Goal: Information Seeking & Learning: Check status

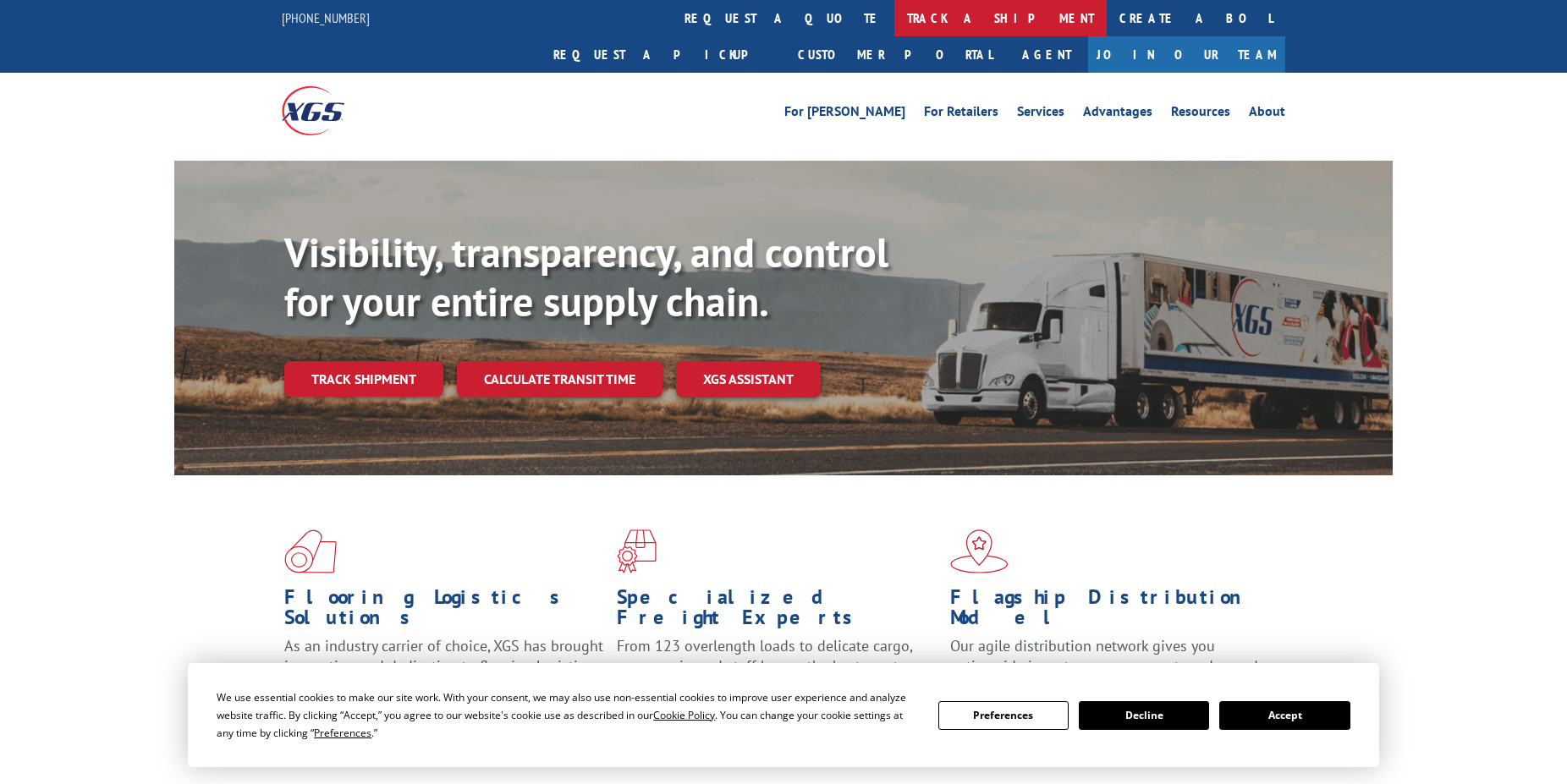
click at [895, 27] on link "track a shipment" at bounding box center [1001, 18] width 213 height 36
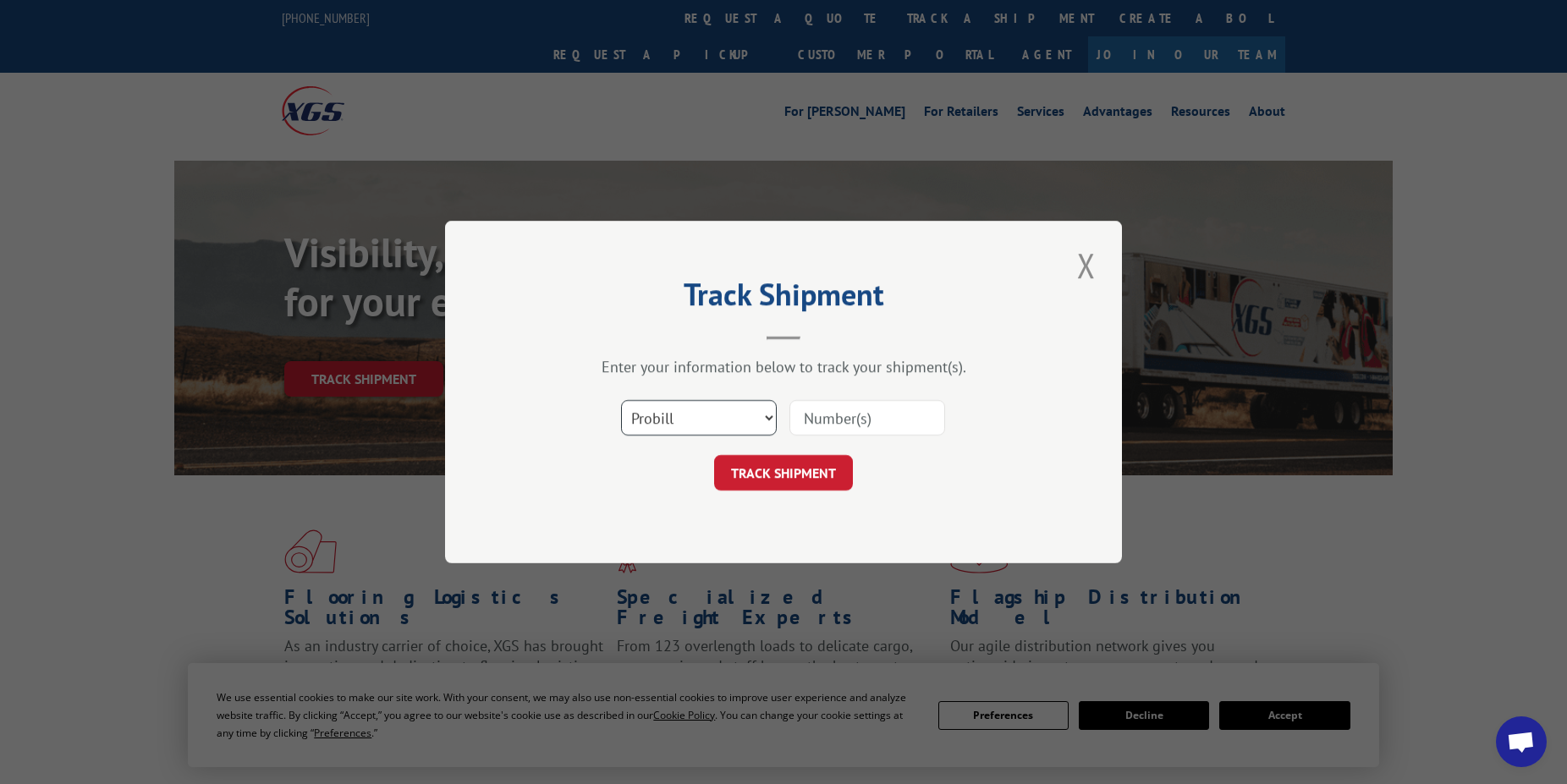
click at [621, 400] on select "Select category... Probill BOL PO" at bounding box center [699, 418] width 155 height 35
select select "bol"
click option "BOL" at bounding box center [0, 0] width 0 height 0
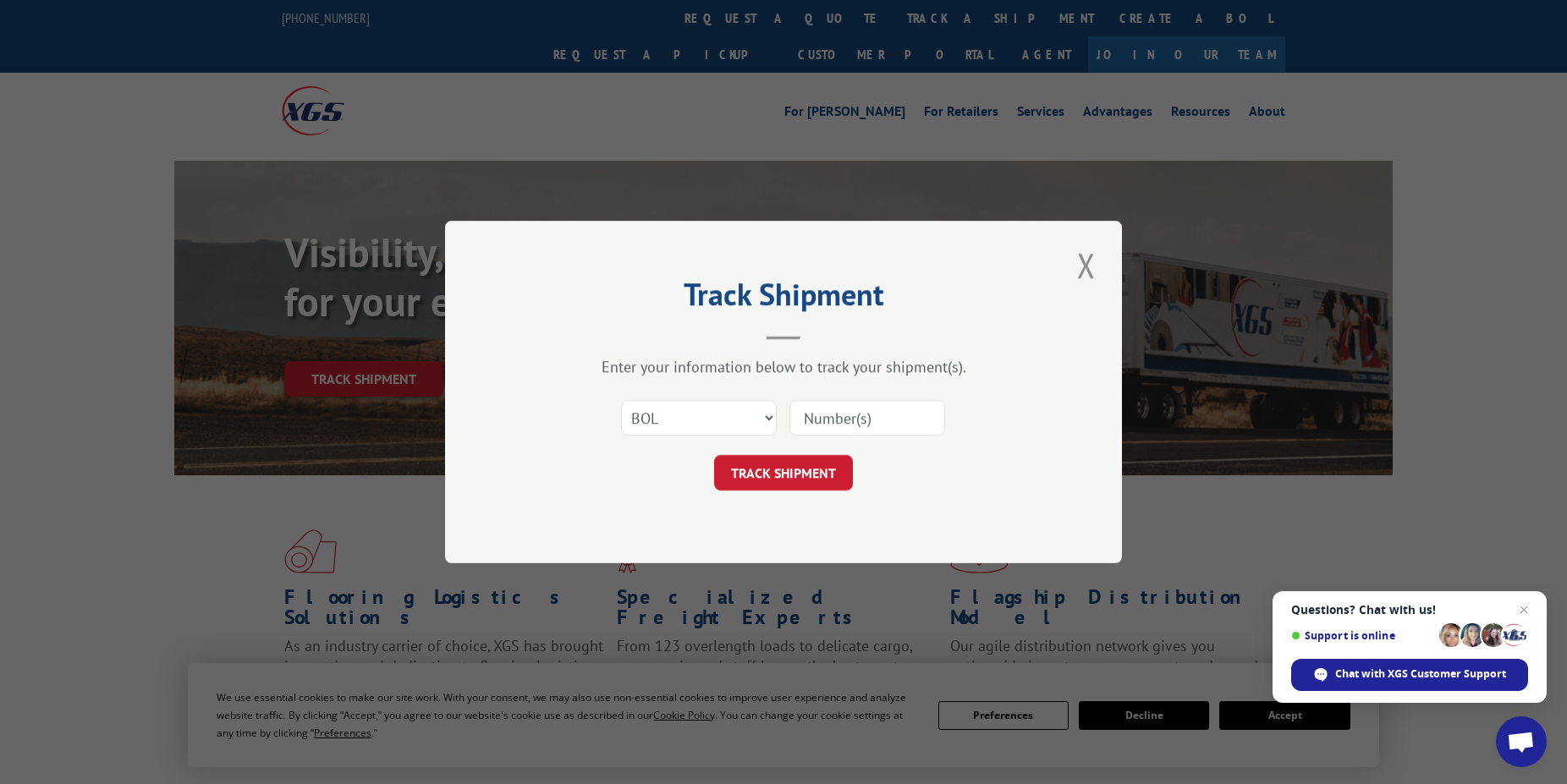
click at [872, 420] on input at bounding box center [867, 418] width 155 height 35
type input "5964327"
click button "TRACK SHIPMENT" at bounding box center [784, 473] width 139 height 35
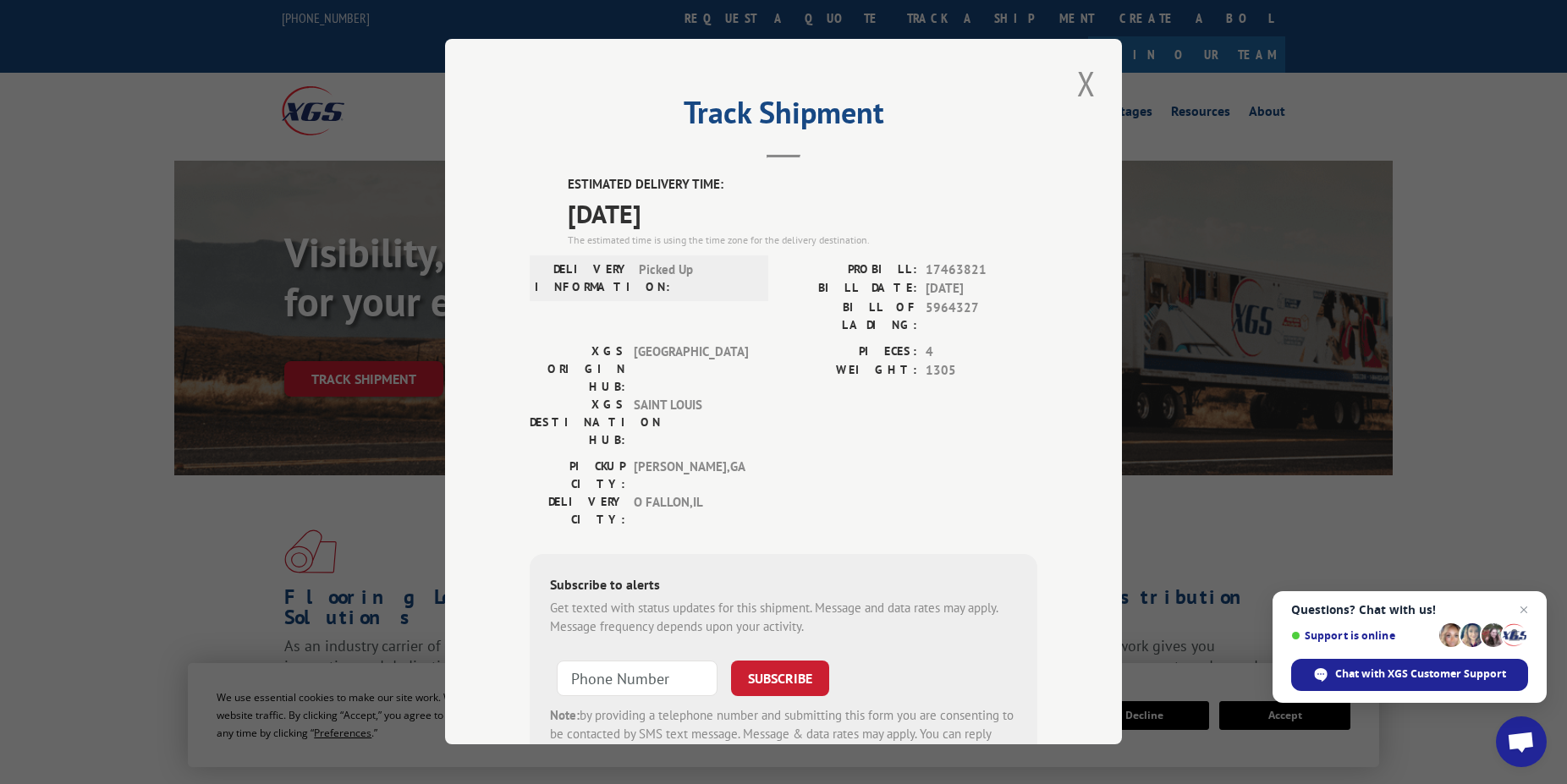
drag, startPoint x: 1068, startPoint y: 83, endPoint x: 1048, endPoint y: 78, distance: 20.6
click at [1072, 83] on button "Close modal" at bounding box center [1086, 83] width 29 height 47
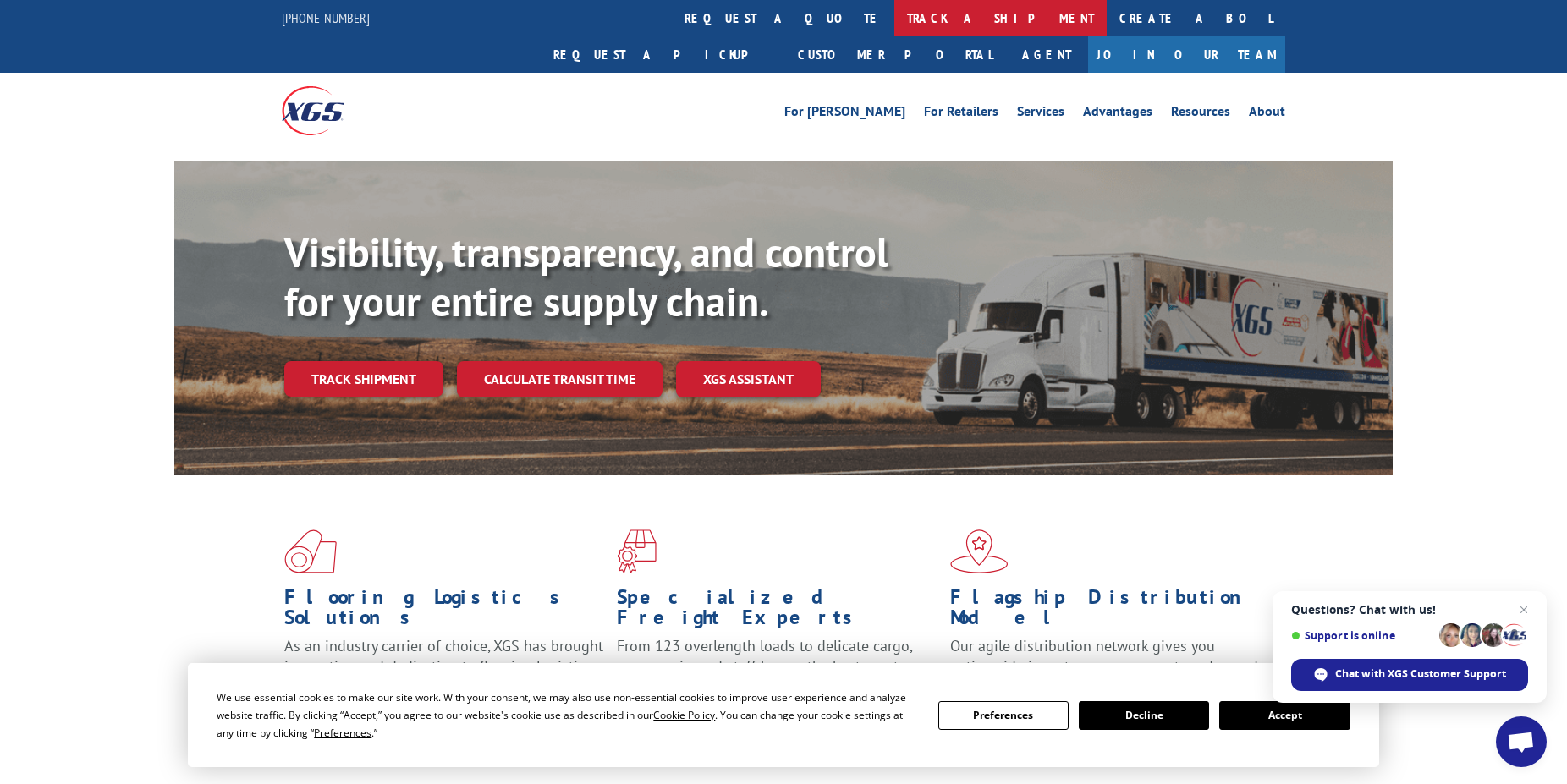
click at [895, 19] on link "track a shipment" at bounding box center [1001, 18] width 213 height 36
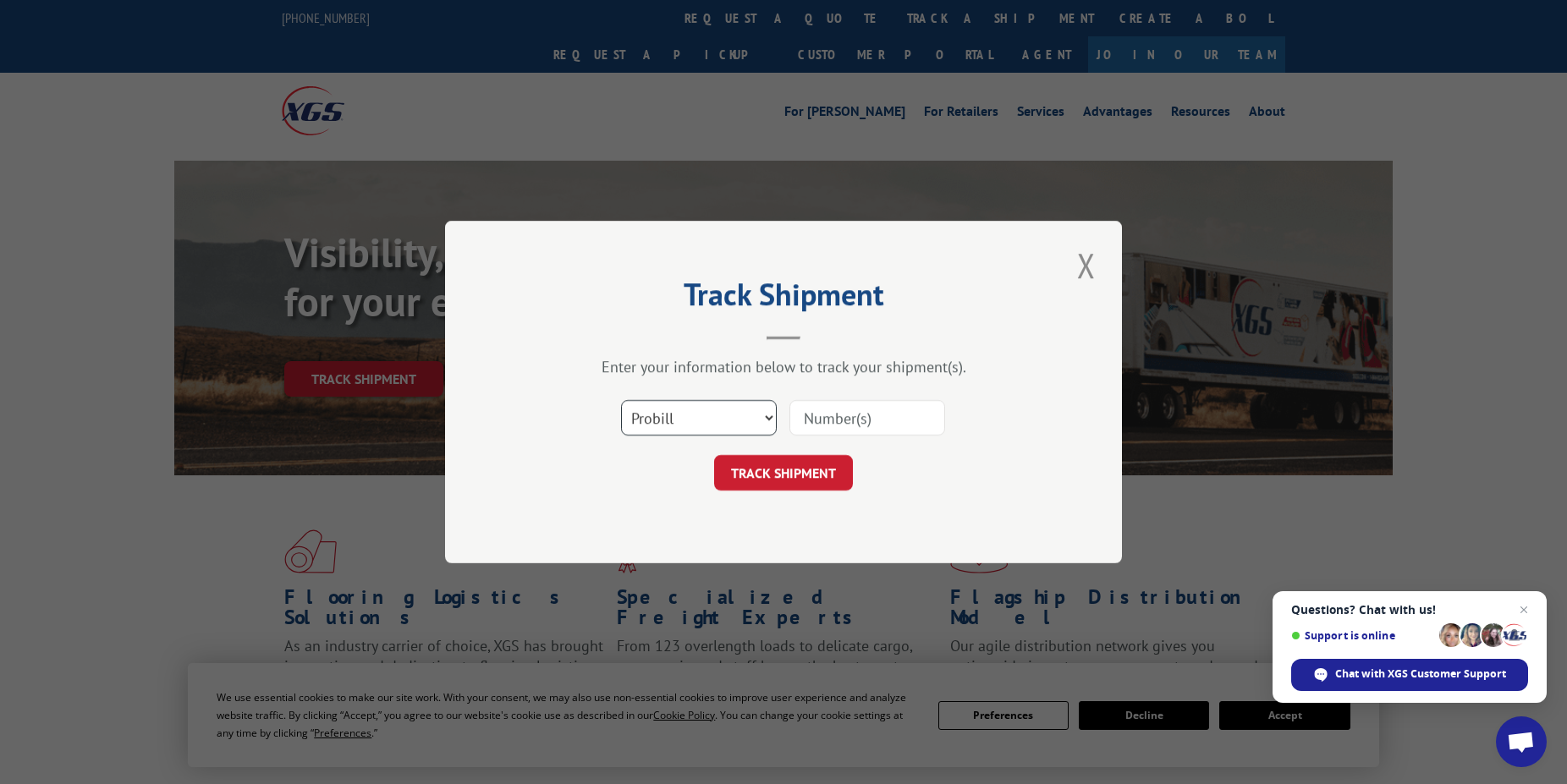
click at [621, 400] on select "Select category... Probill BOL PO" at bounding box center [699, 418] width 155 height 35
select select "bol"
click option "BOL" at bounding box center [0, 0] width 0 height 0
click at [900, 410] on input at bounding box center [867, 418] width 155 height 35
type input "5965334"
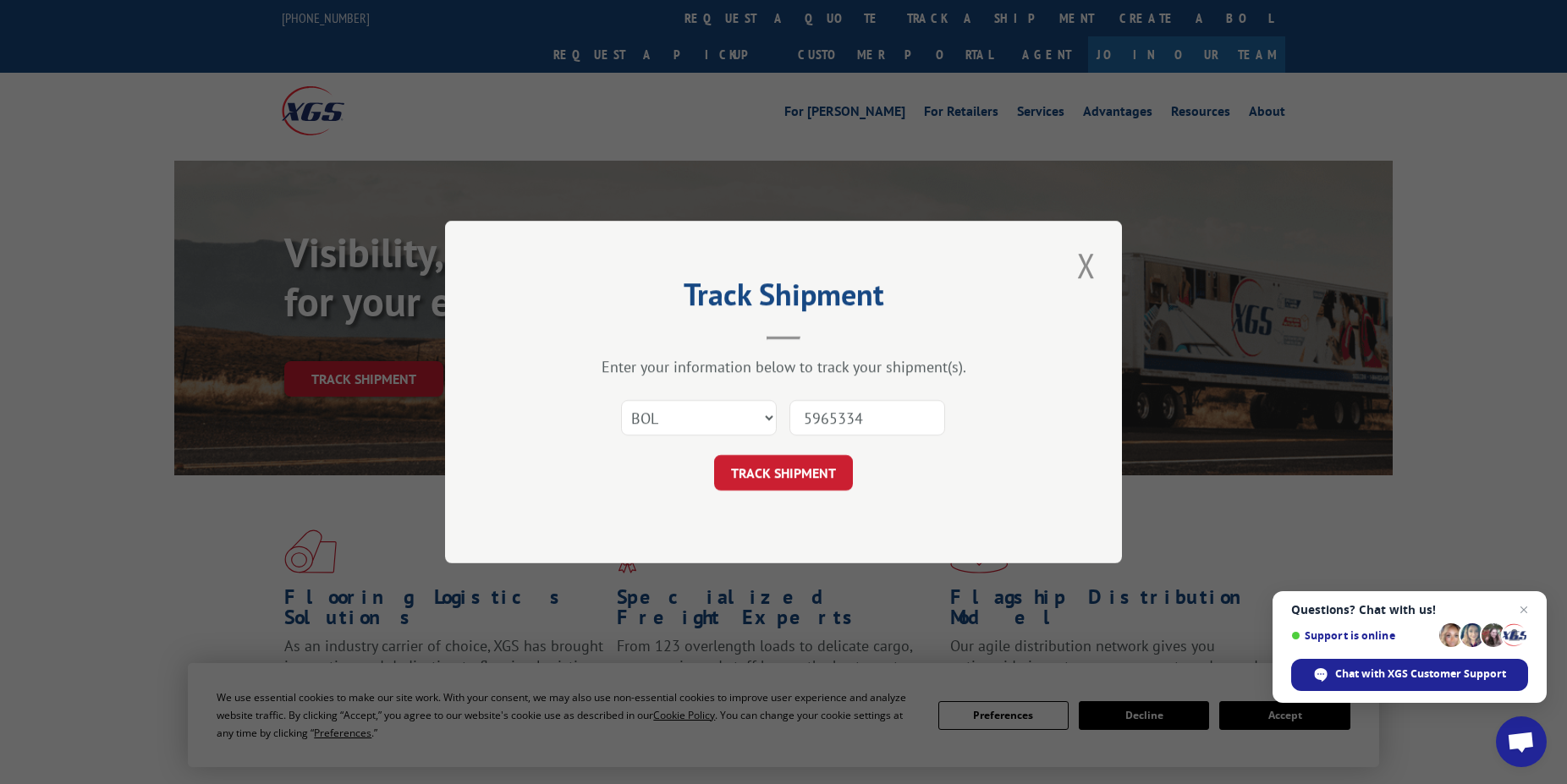
click button "TRACK SHIPMENT" at bounding box center [784, 473] width 139 height 35
